Goal: Information Seeking & Learning: Find specific fact

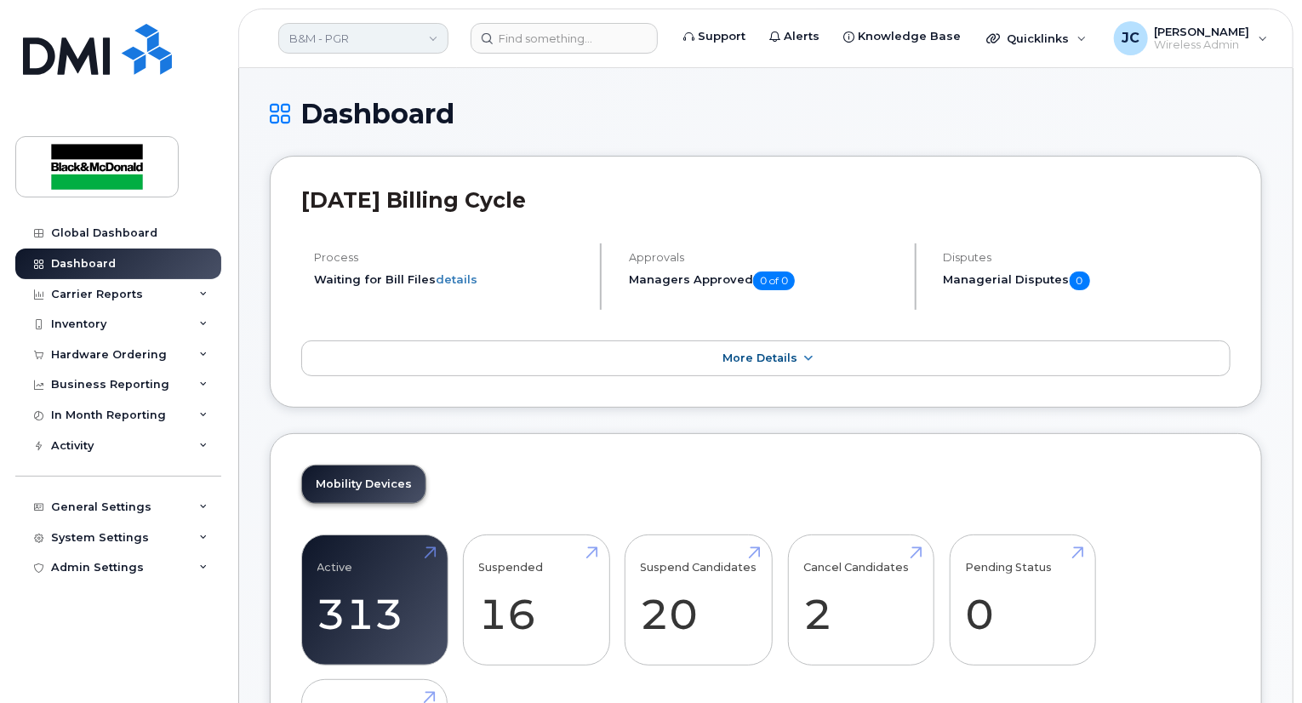
click at [322, 36] on link "B&M - PGR" at bounding box center [363, 38] width 170 height 31
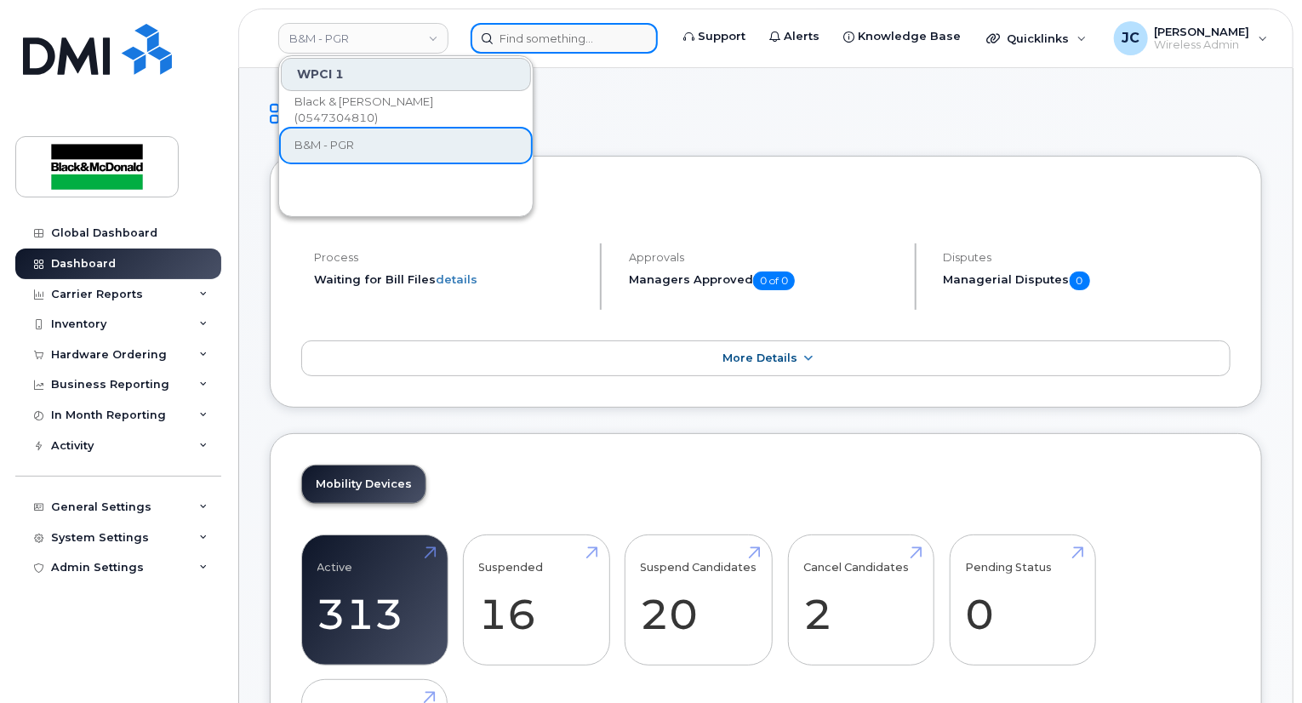
click at [614, 44] on input at bounding box center [564, 38] width 187 height 31
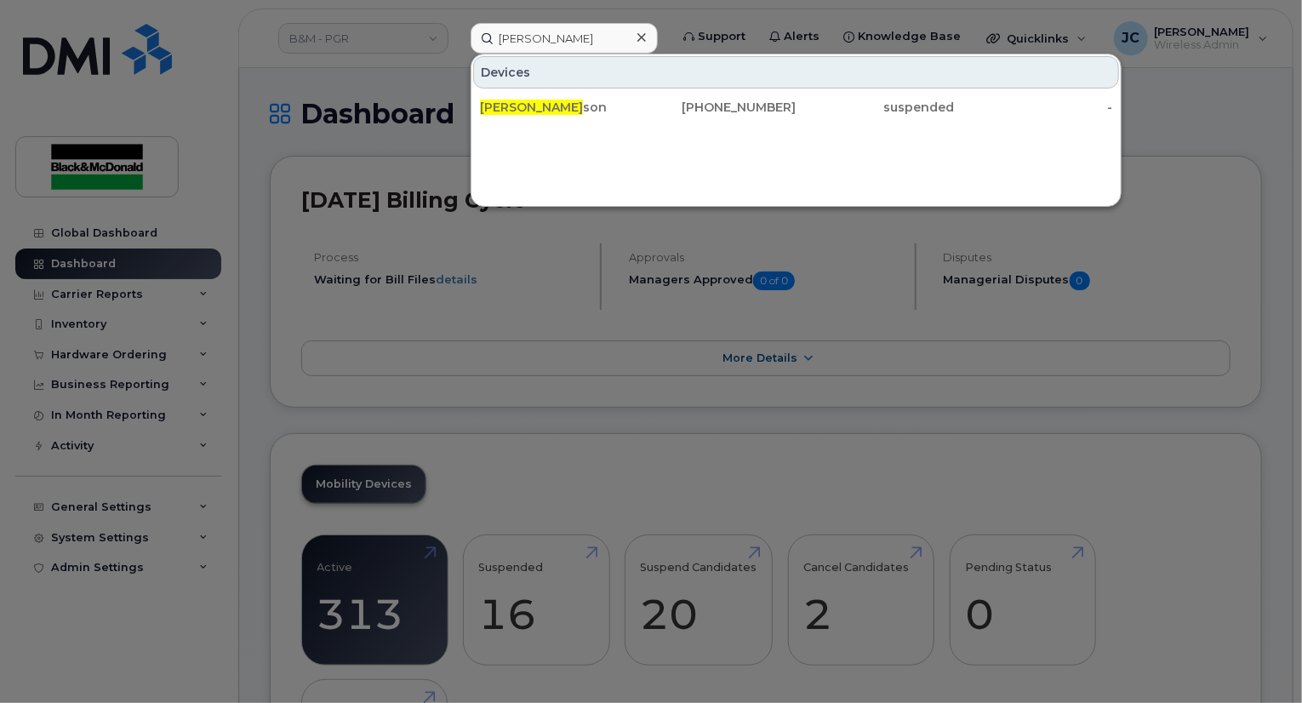
drag, startPoint x: 262, startPoint y: 605, endPoint x: 249, endPoint y: 580, distance: 27.8
click at [256, 595] on div at bounding box center [651, 351] width 1302 height 703
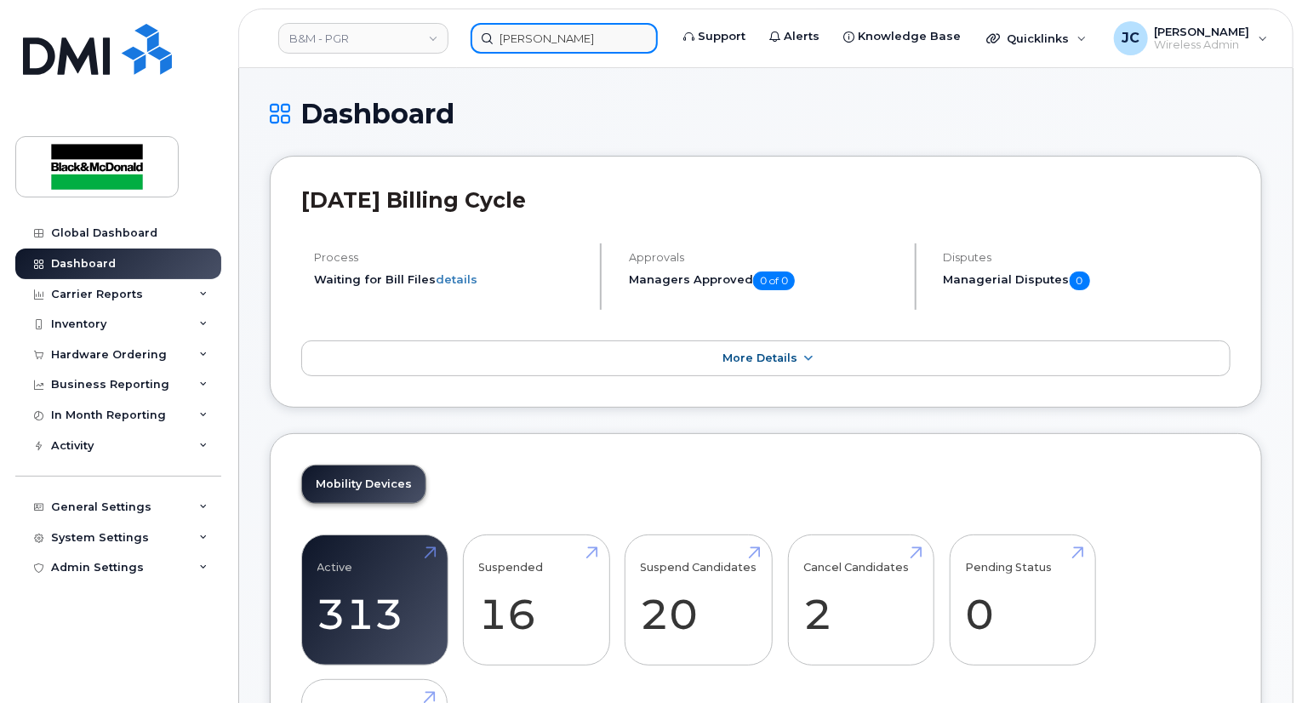
click at [514, 37] on input "[PERSON_NAME]" at bounding box center [564, 38] width 187 height 31
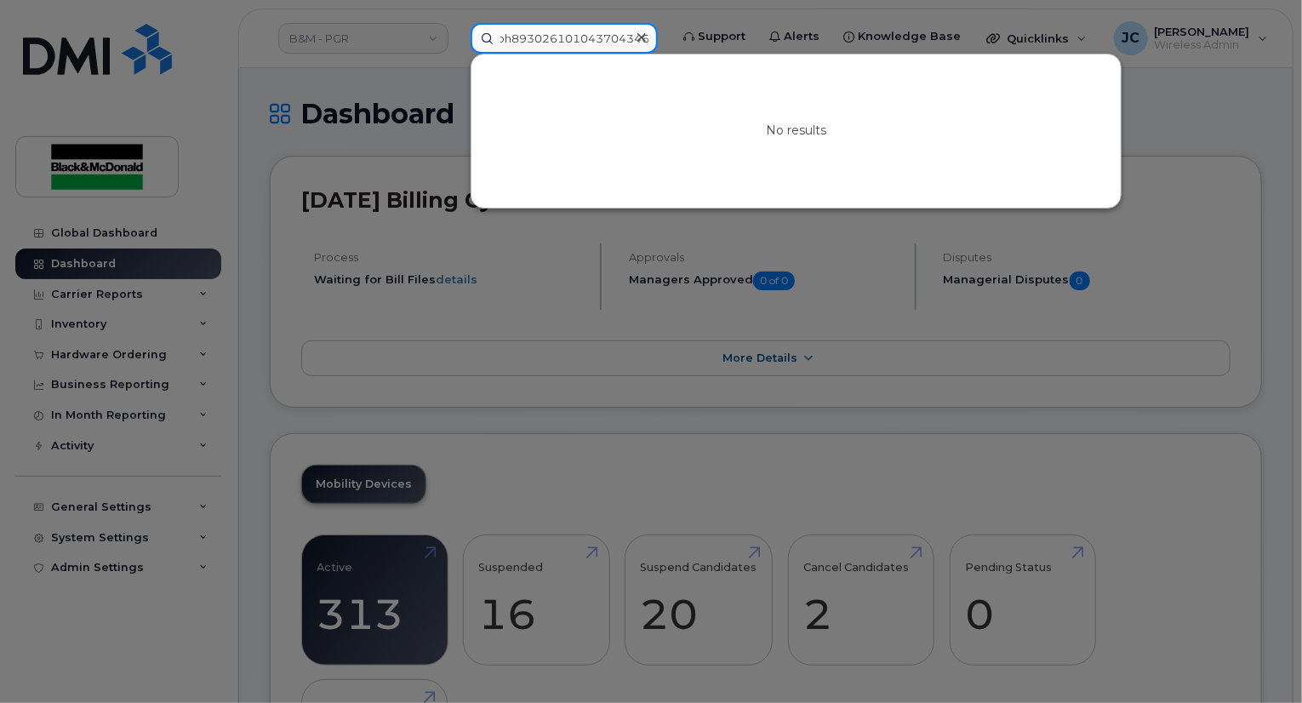
scroll to position [0, 14]
click at [553, 37] on input "joh89302610104370434652n hender" at bounding box center [564, 38] width 187 height 31
type input "joh89302610104370434652n hender"
drag, startPoint x: 660, startPoint y: 37, endPoint x: 449, endPoint y: 43, distance: 211.2
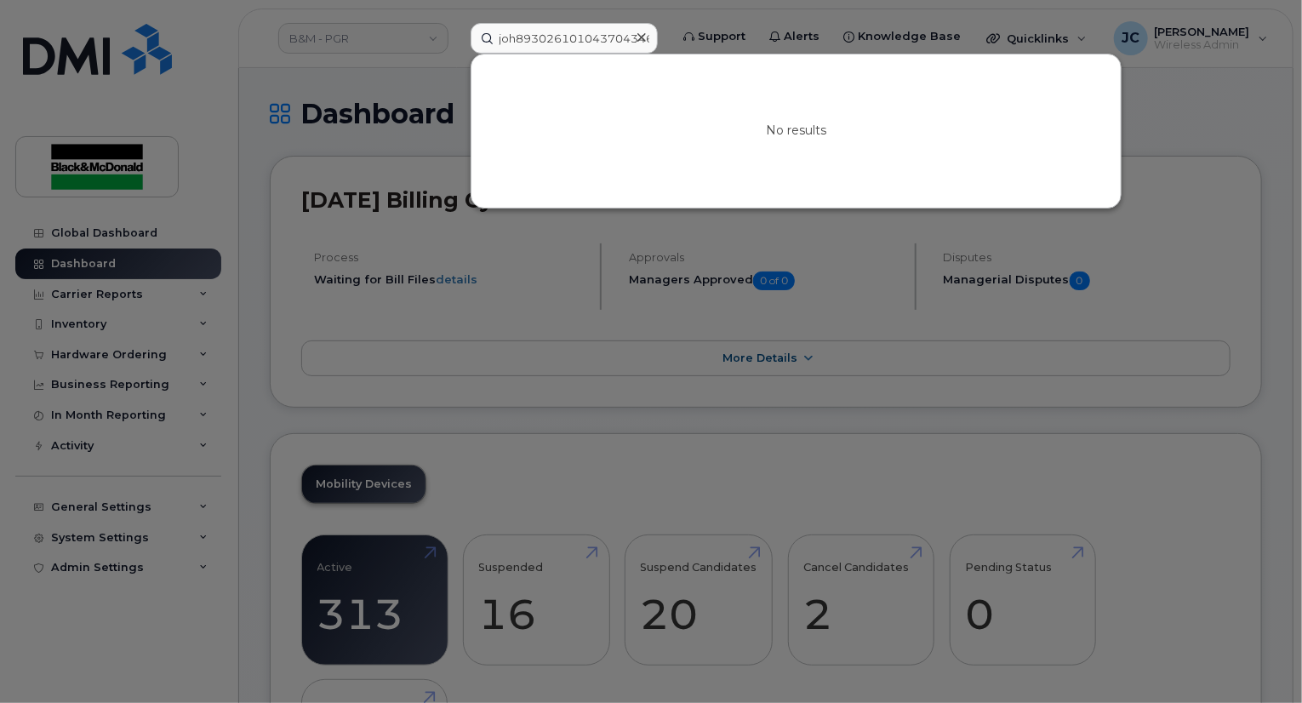
click at [457, 43] on div "joh89302610104370434652n hender No results" at bounding box center [564, 38] width 214 height 31
click at [603, 154] on div "No results" at bounding box center [795, 130] width 649 height 153
click at [551, 31] on input "joh89302610104370434652n hender" at bounding box center [564, 38] width 187 height 31
drag, startPoint x: 497, startPoint y: 42, endPoint x: 1166, endPoint y: 1, distance: 670.1
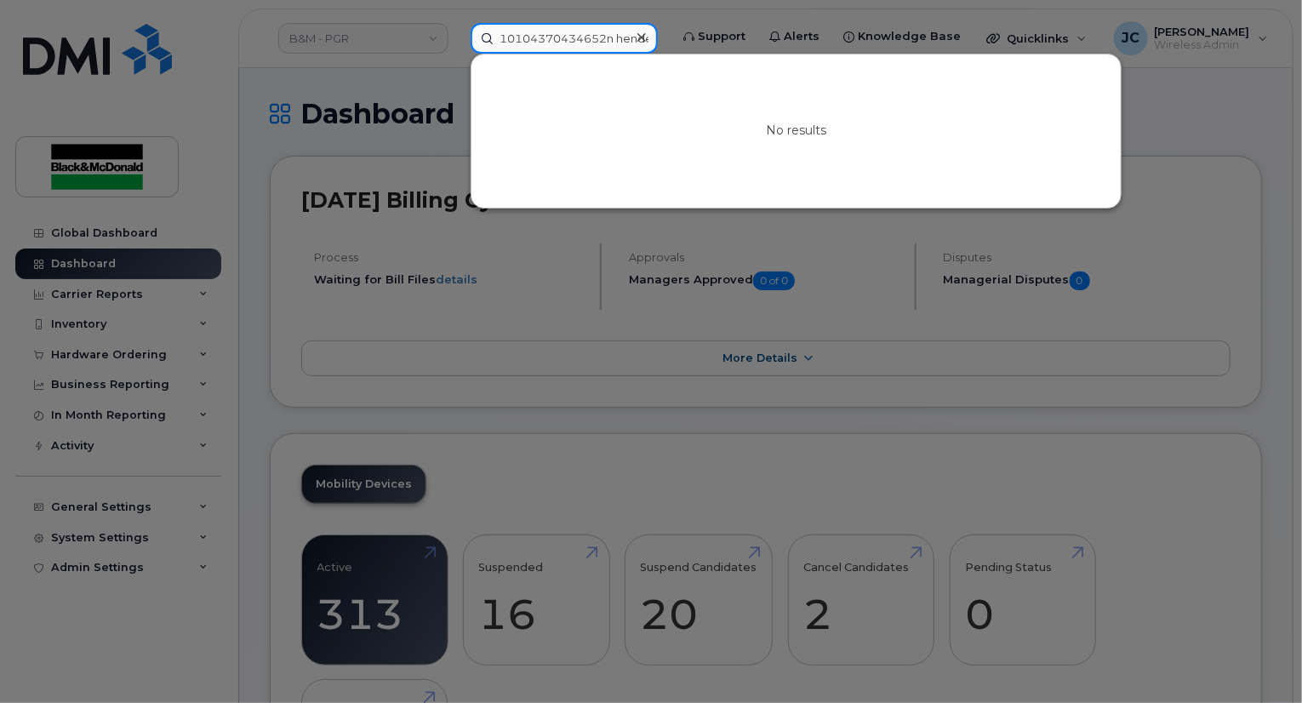
click at [671, 23] on div "joh89302610104370434652n hender No results" at bounding box center [564, 38] width 214 height 31
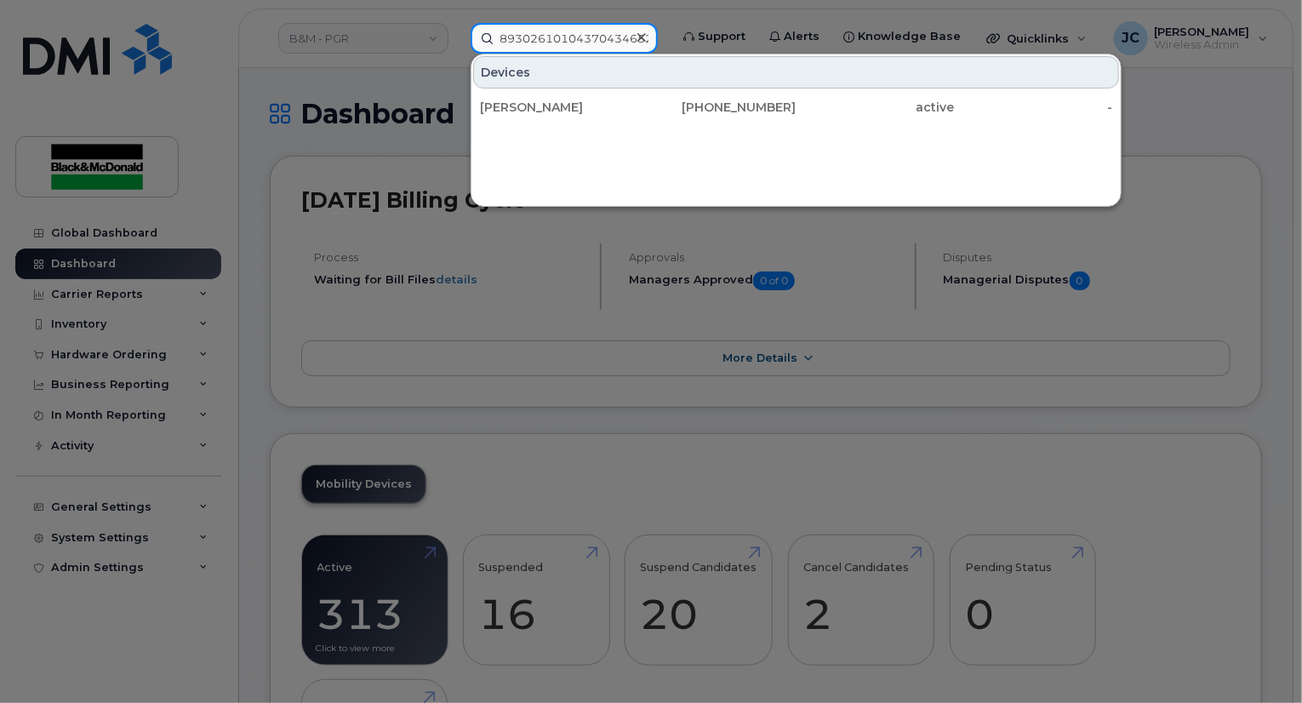
type input "89302610104370434652"
click at [340, 557] on div at bounding box center [651, 351] width 1302 height 703
